Goal: Information Seeking & Learning: Learn about a topic

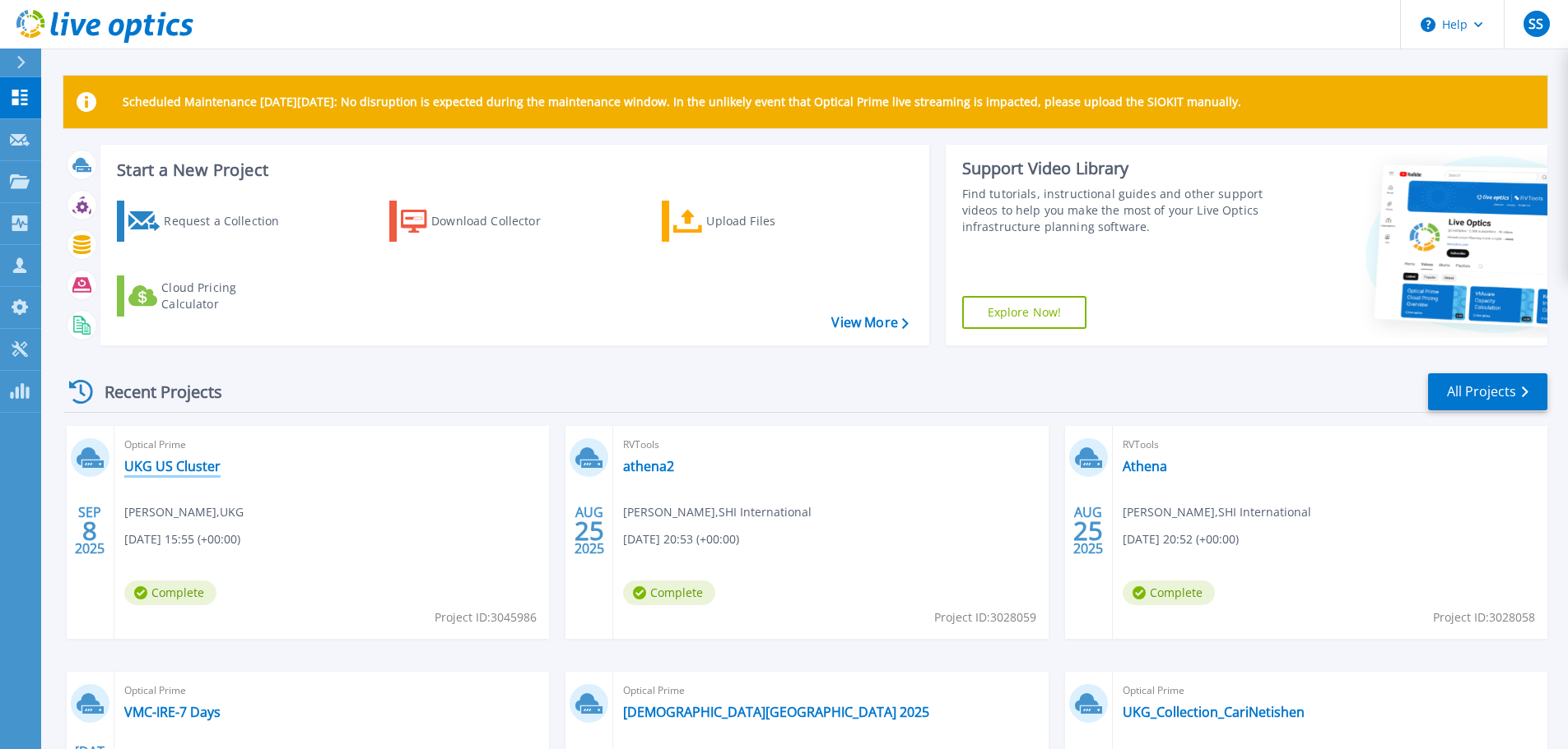
click at [216, 464] on link "UKG US Cluster" at bounding box center [172, 466] width 96 height 17
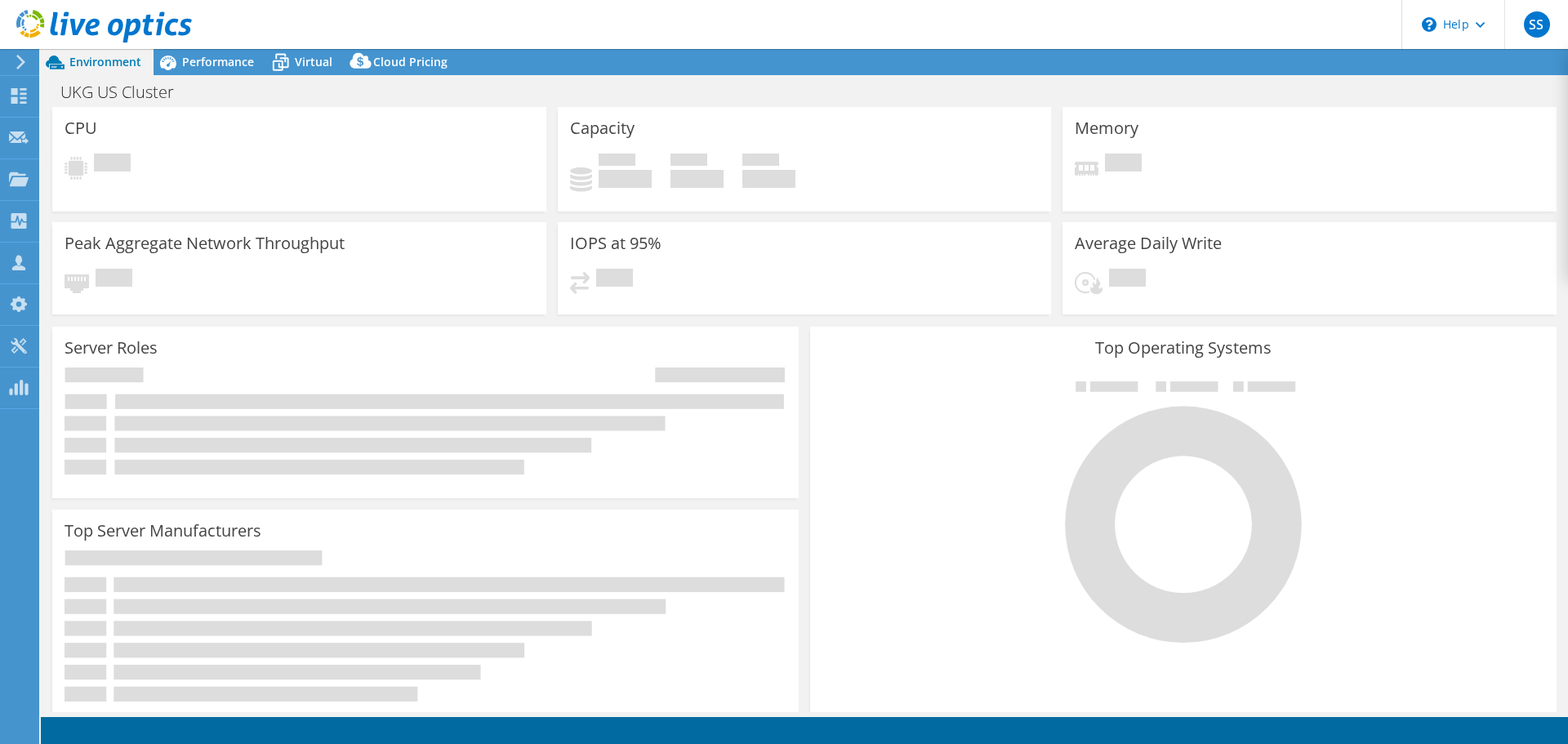
select select "USD"
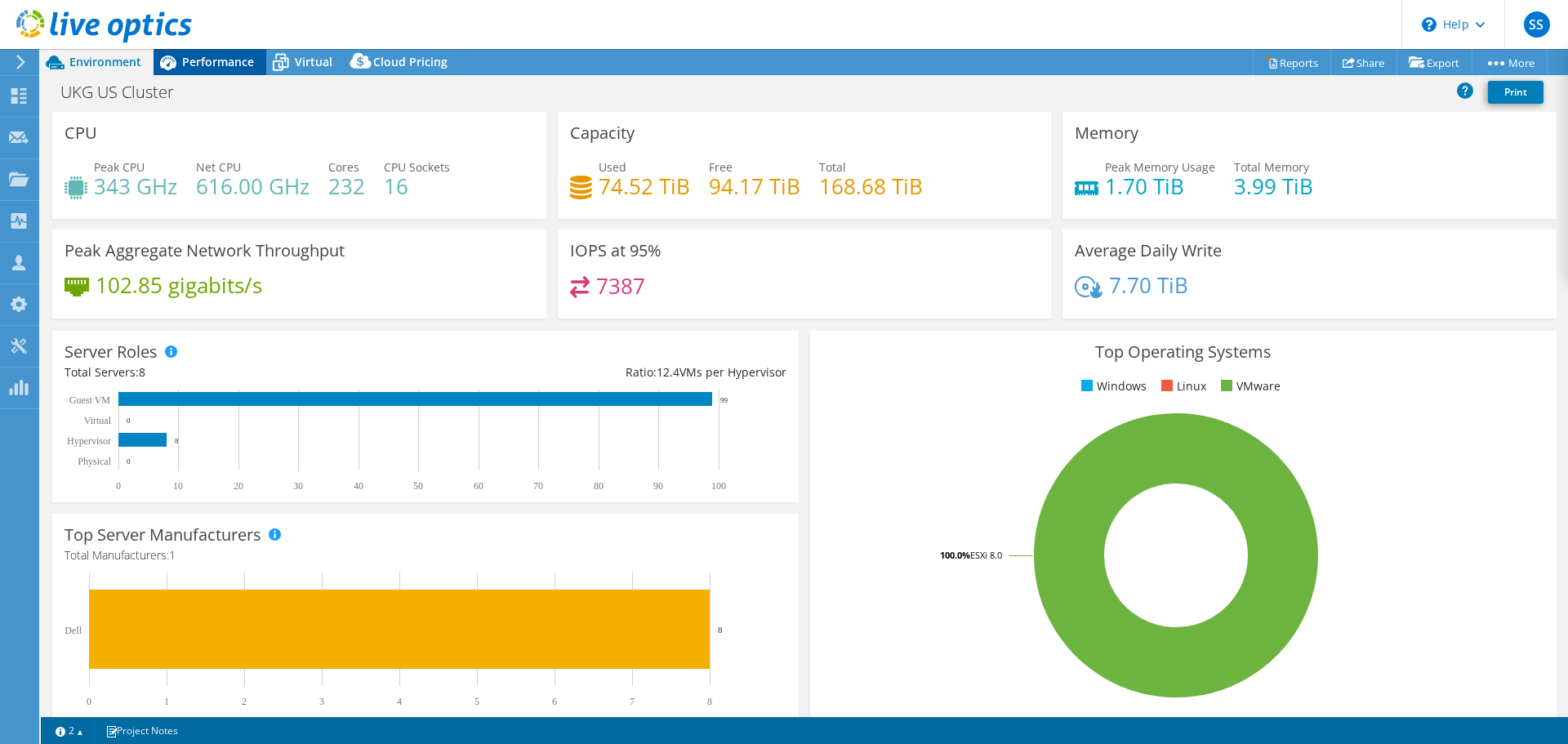
click at [204, 64] on span "Performance" at bounding box center [219, 61] width 72 height 16
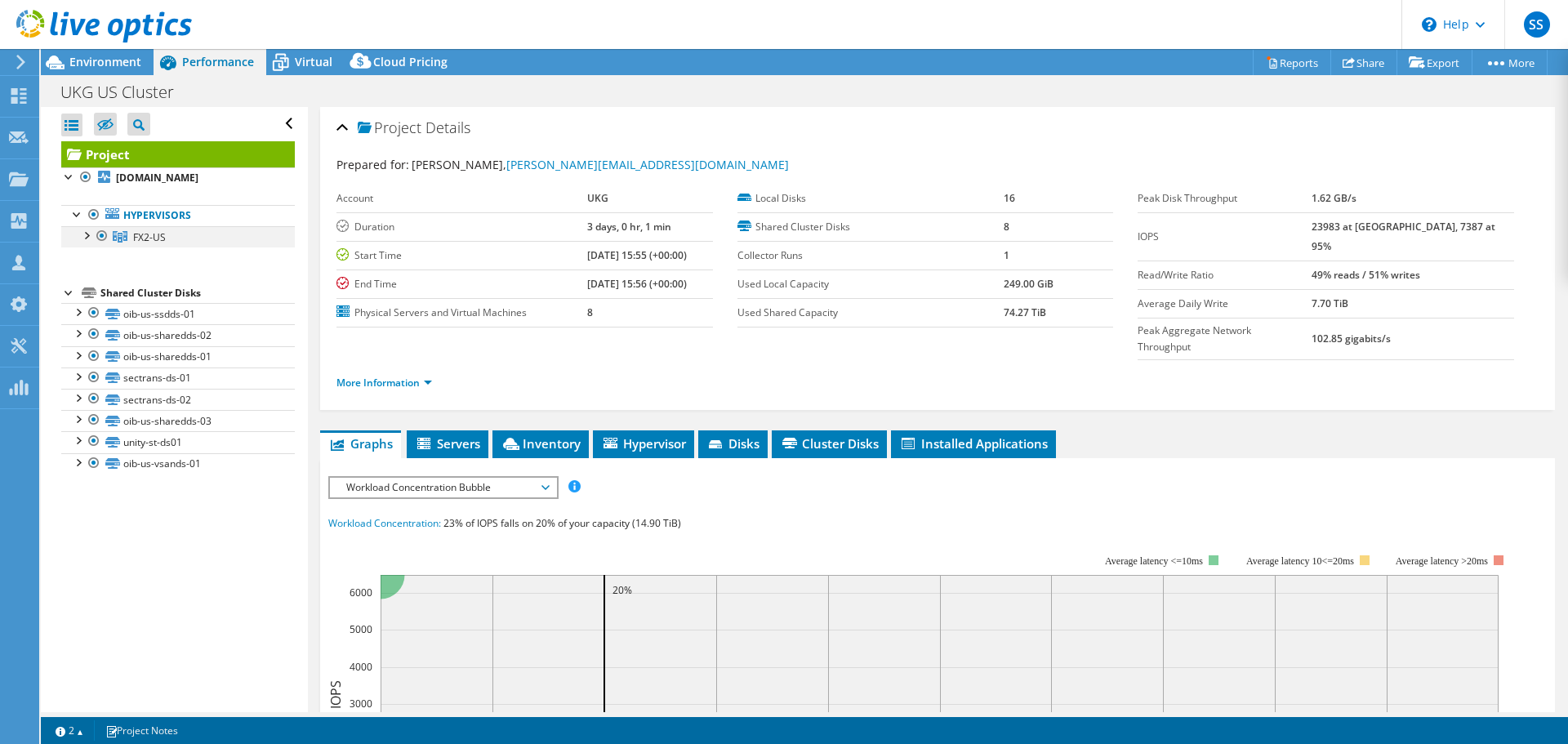
click at [90, 238] on div at bounding box center [86, 234] width 17 height 17
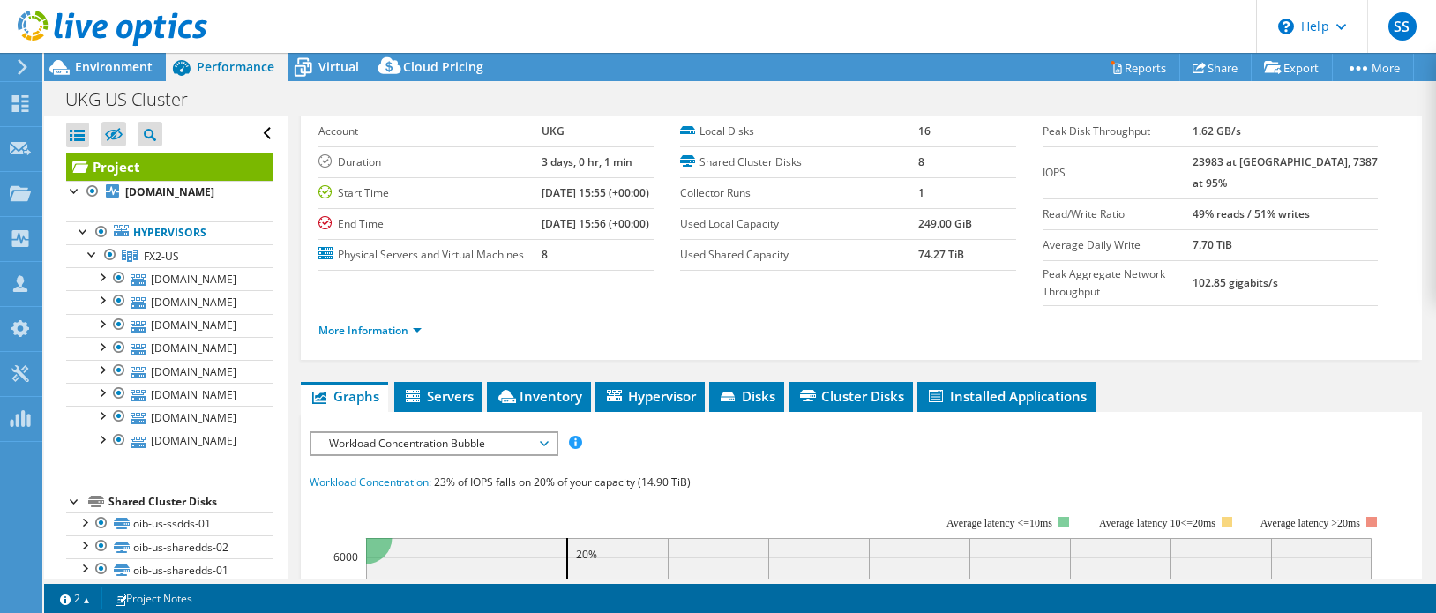
scroll to position [176, 0]
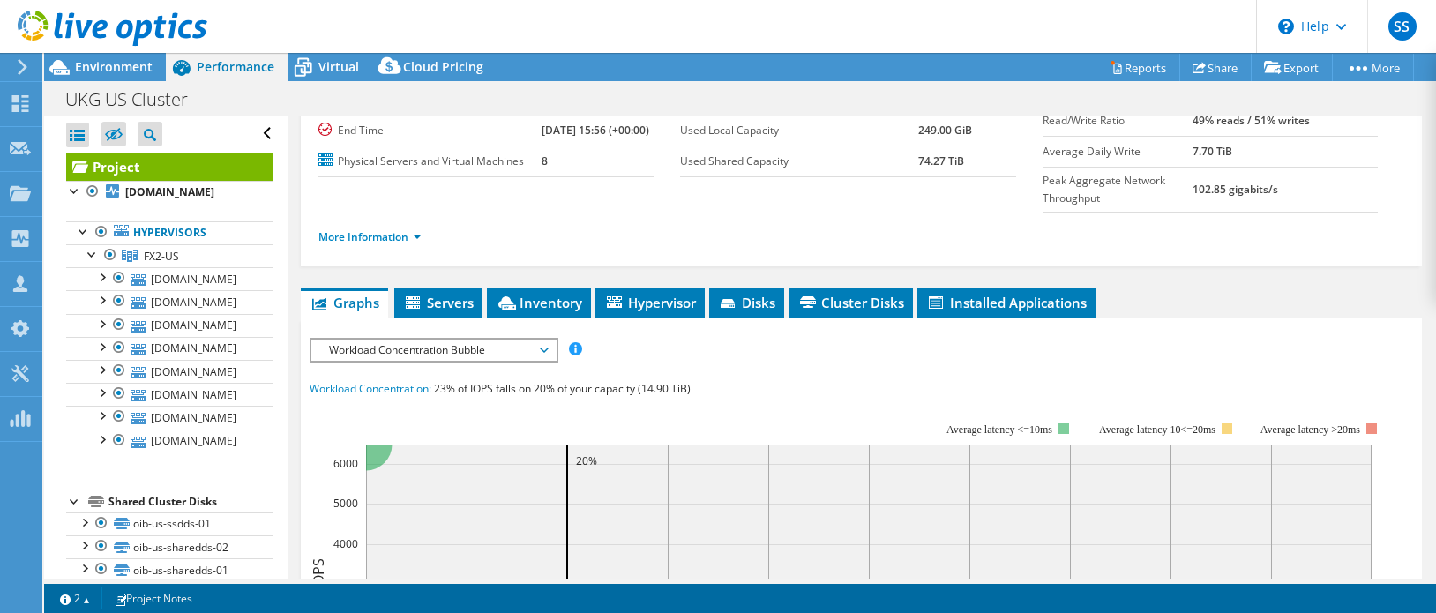
click at [453, 361] on span "Workload Concentration Bubble" at bounding box center [433, 350] width 227 height 21
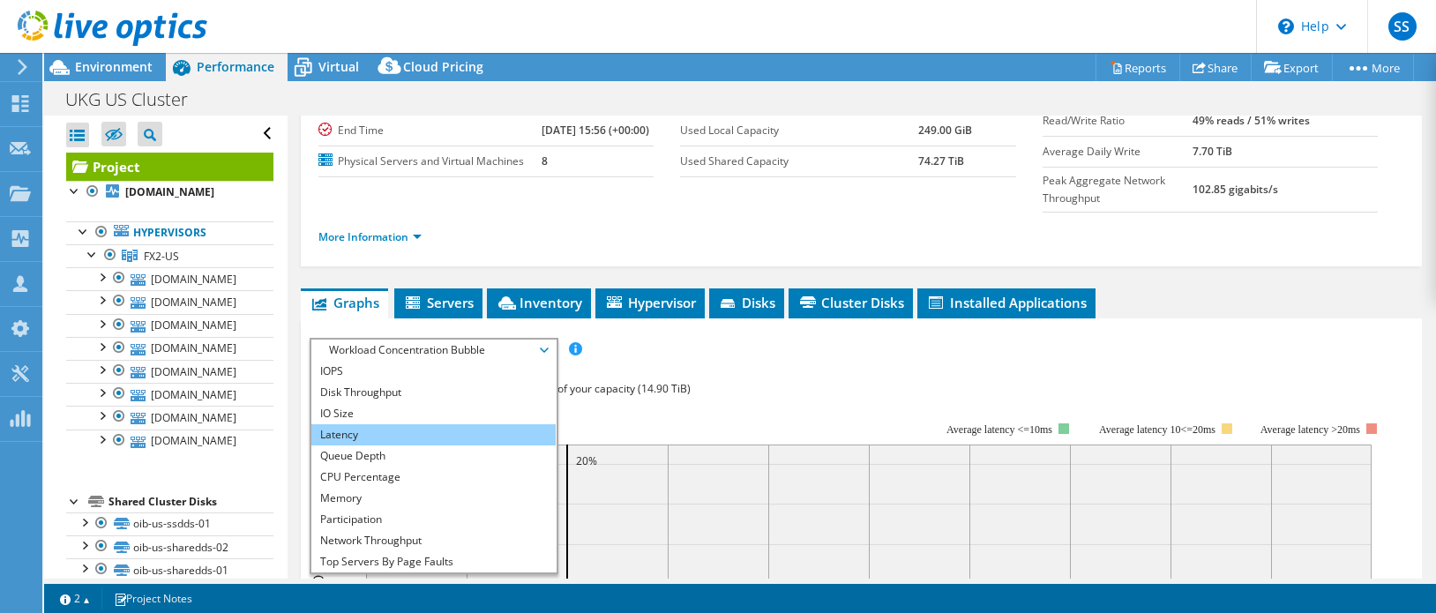
click at [384, 445] on li "Latency" at bounding box center [433, 434] width 244 height 21
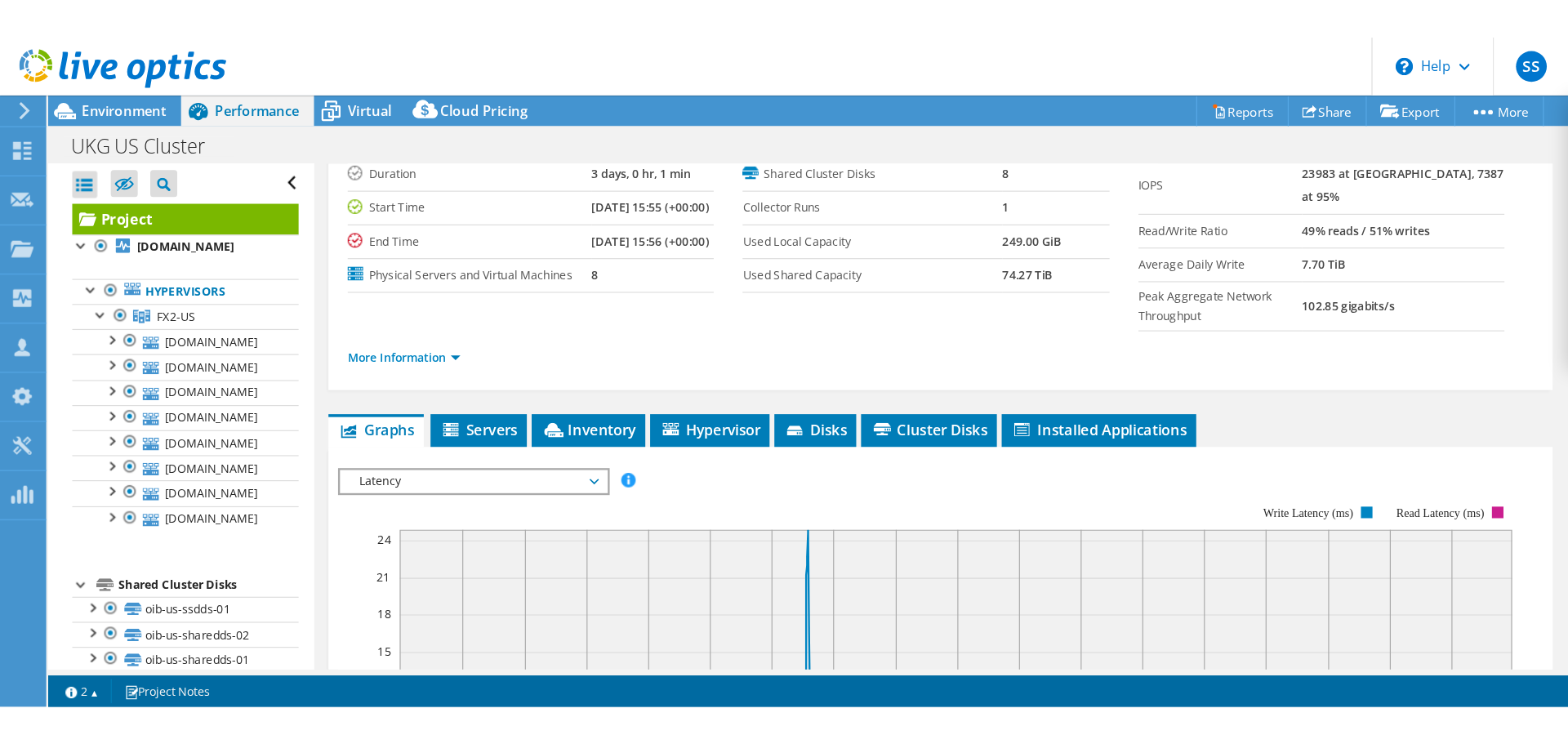
scroll to position [82, 0]
